Goal: Transaction & Acquisition: Download file/media

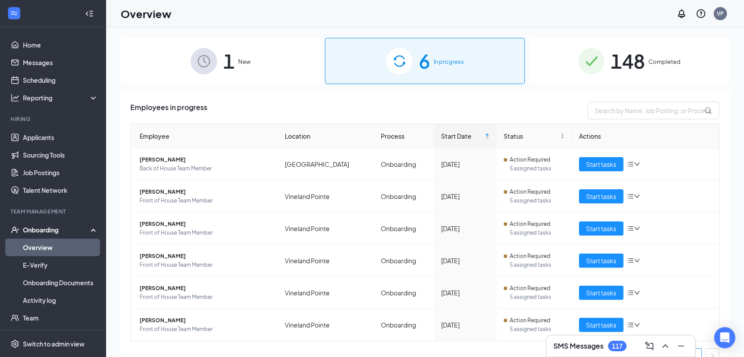
click at [62, 226] on div "Onboarding" at bounding box center [57, 229] width 68 height 9
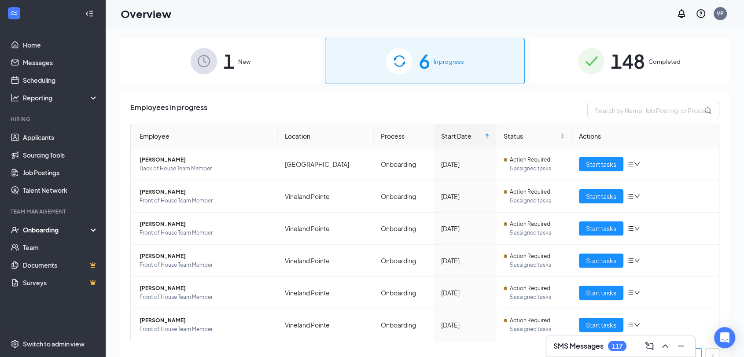
click at [62, 226] on div "Onboarding" at bounding box center [57, 229] width 68 height 9
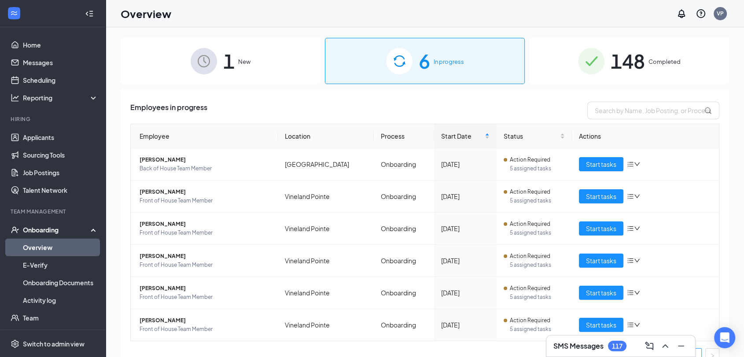
click at [51, 249] on link "Overview" at bounding box center [60, 247] width 75 height 18
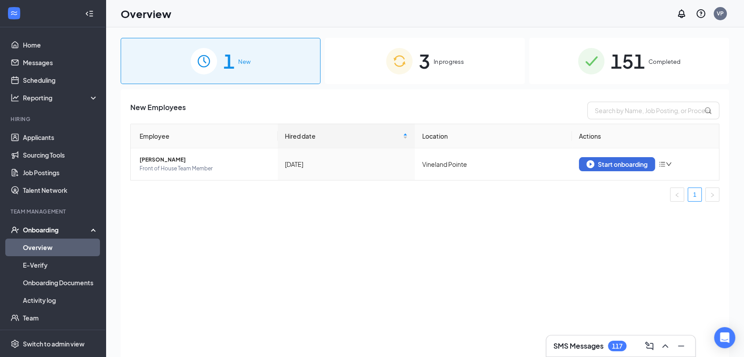
click at [609, 69] on div "151 Completed" at bounding box center [629, 61] width 200 height 46
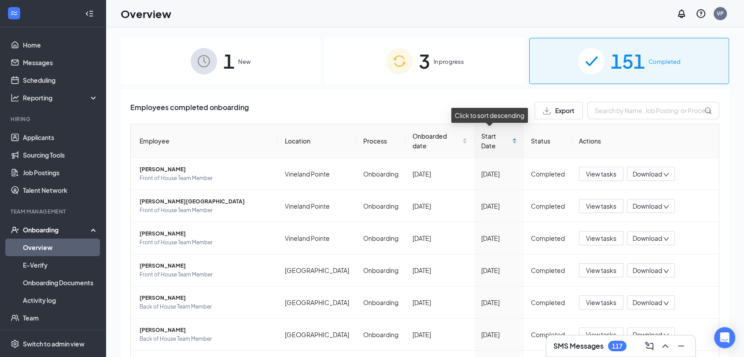
click at [507, 138] on div "Start Date" at bounding box center [499, 140] width 36 height 19
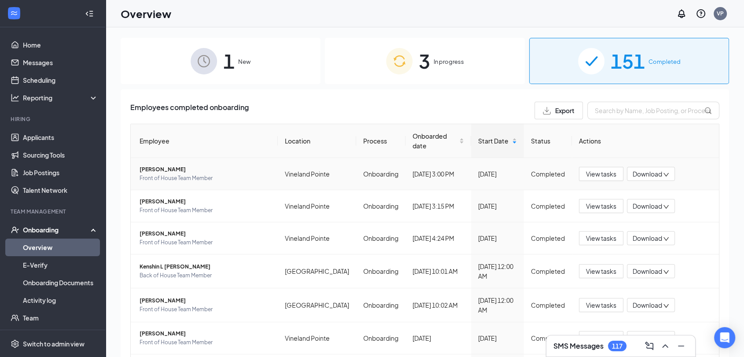
click at [165, 169] on span "[PERSON_NAME]" at bounding box center [204, 169] width 131 height 9
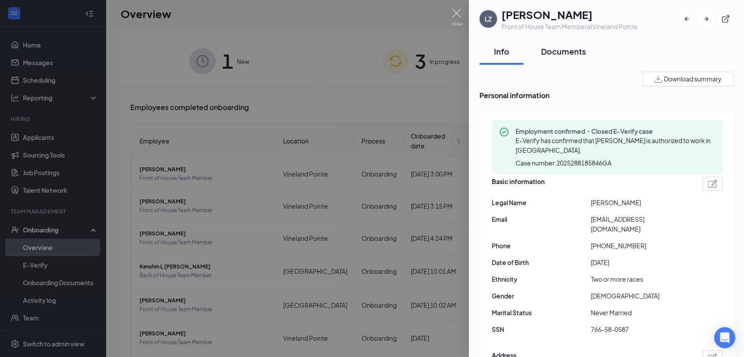
click at [564, 54] on div "Documents" at bounding box center [563, 51] width 45 height 11
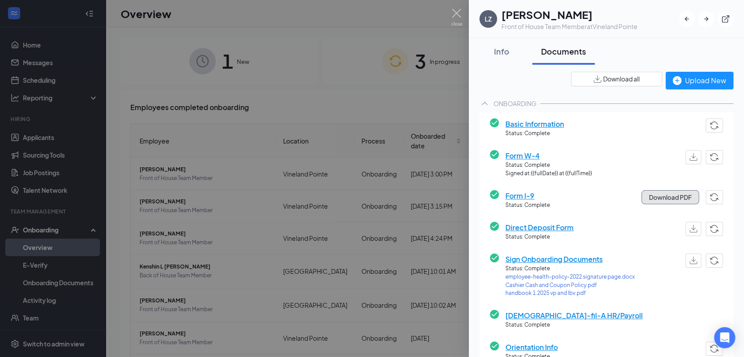
click at [647, 196] on button "Download PDF" at bounding box center [670, 197] width 58 height 14
click at [553, 225] on span "Direct Deposit Form" at bounding box center [539, 227] width 68 height 11
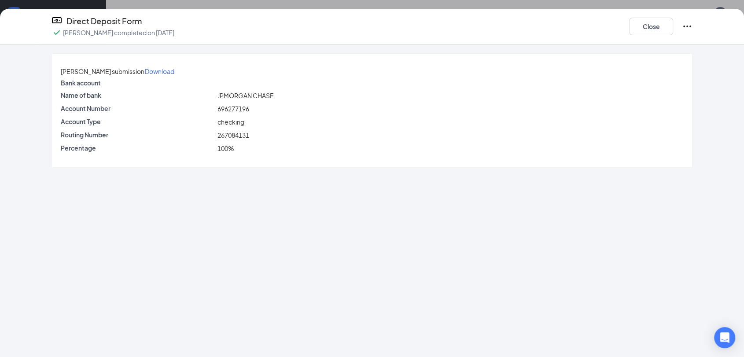
click at [174, 71] on p "Download" at bounding box center [159, 71] width 29 height 9
click at [656, 22] on button "Close" at bounding box center [651, 27] width 44 height 18
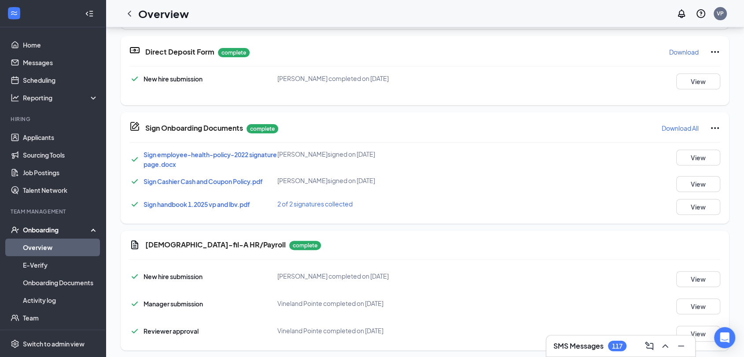
scroll to position [244, 0]
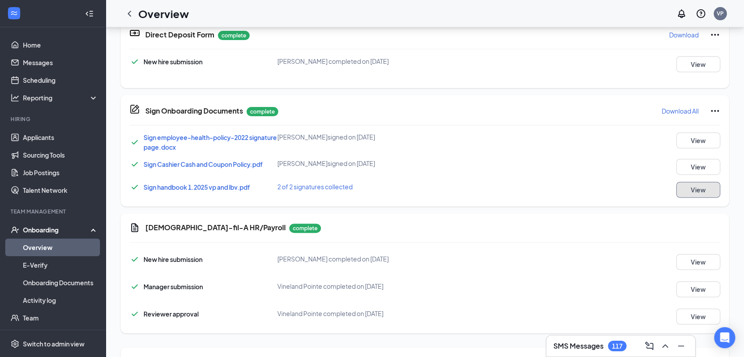
click at [698, 189] on button "View" at bounding box center [698, 190] width 44 height 16
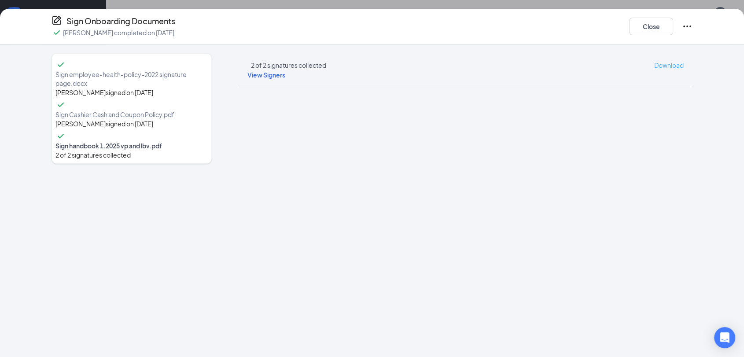
click at [661, 66] on span "Download" at bounding box center [668, 65] width 29 height 8
